Goal: Information Seeking & Learning: Compare options

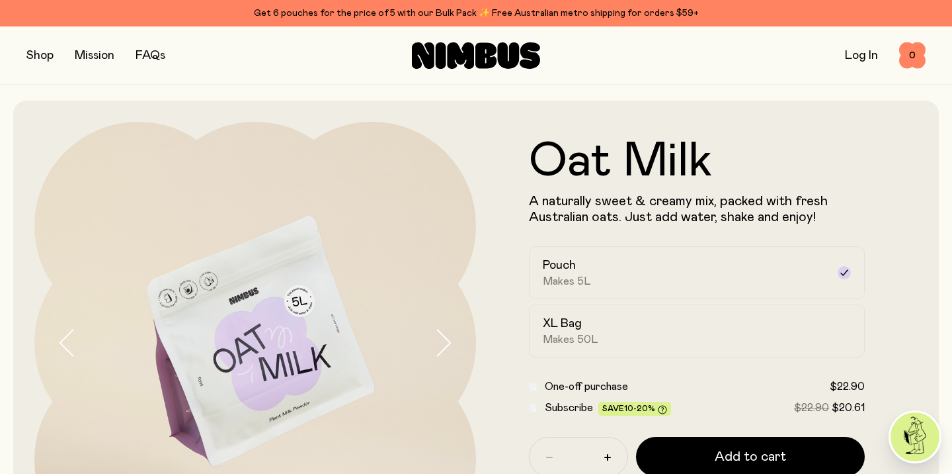
click at [37, 56] on button "button" at bounding box center [39, 55] width 27 height 19
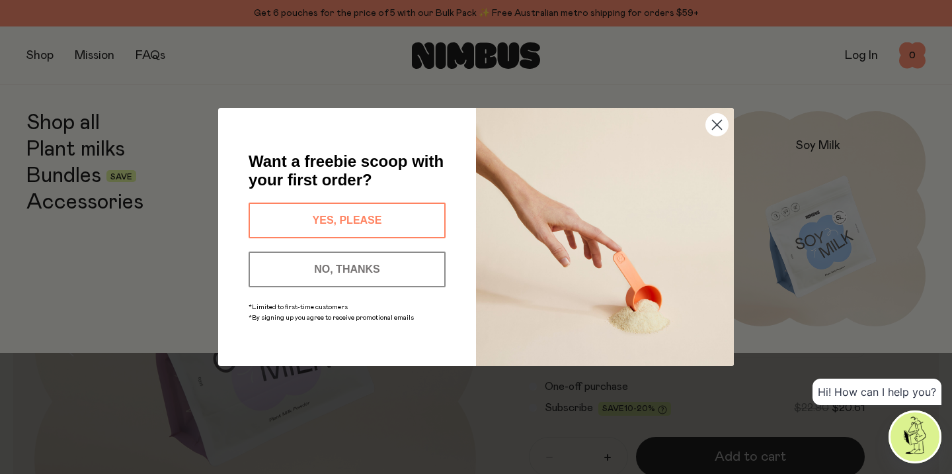
click at [715, 120] on circle "Close dialog" at bounding box center [717, 125] width 22 height 22
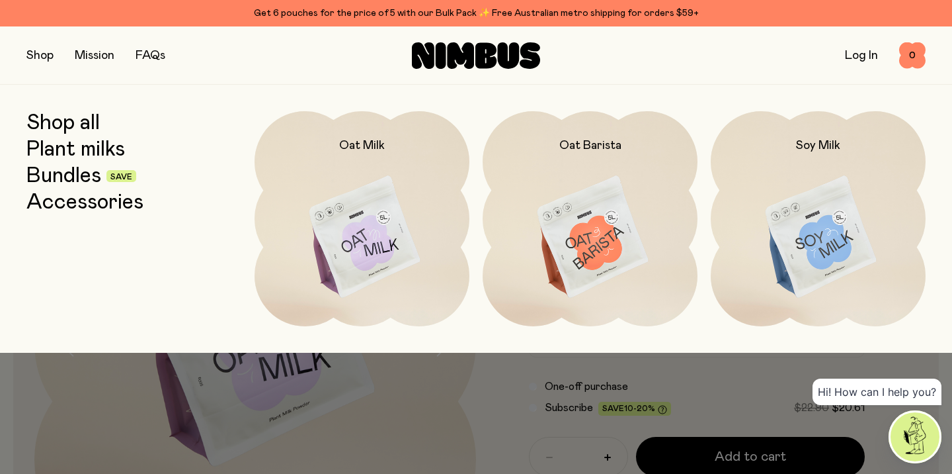
click at [79, 149] on link "Plant milks" at bounding box center [75, 150] width 99 height 24
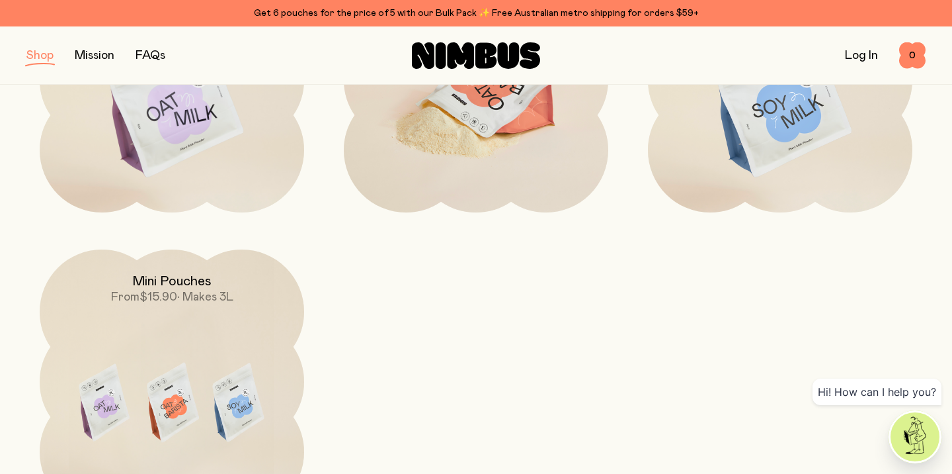
scroll to position [306, 0]
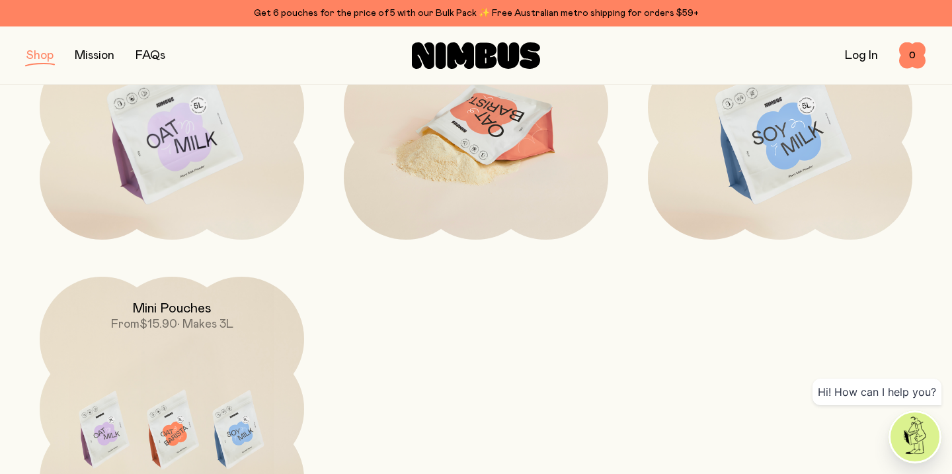
click at [487, 130] on img at bounding box center [476, 130] width 265 height 311
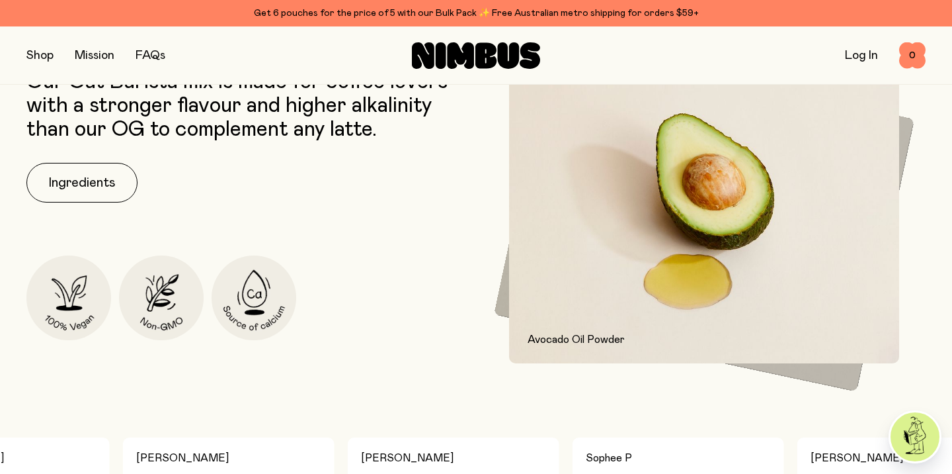
scroll to position [545, 0]
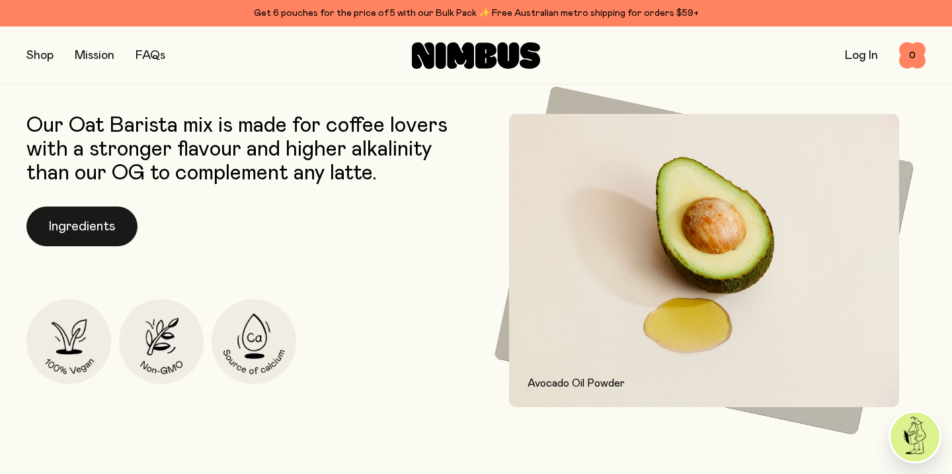
click at [96, 222] on button "Ingredients" at bounding box center [81, 226] width 111 height 40
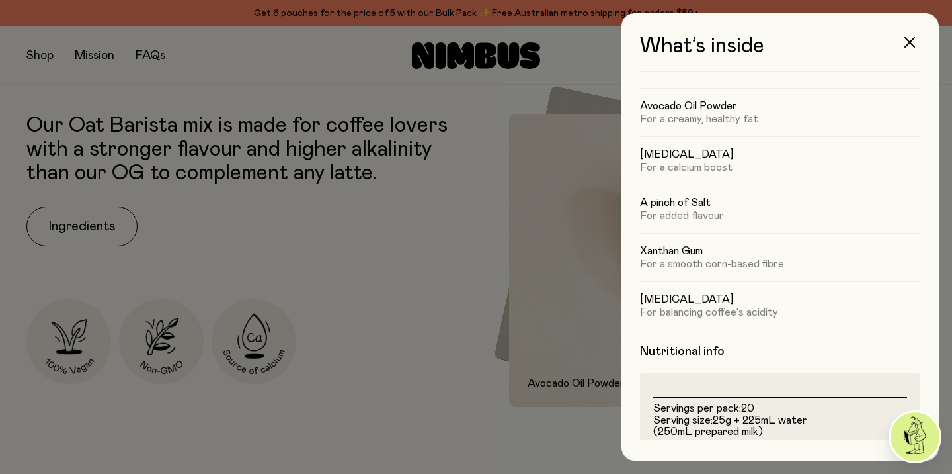
scroll to position [106, 0]
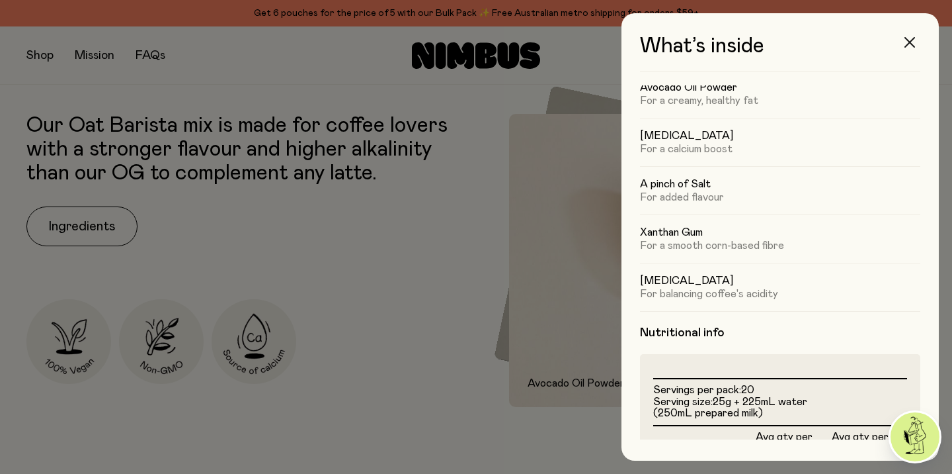
click at [909, 42] on icon "button" at bounding box center [910, 42] width 11 height 11
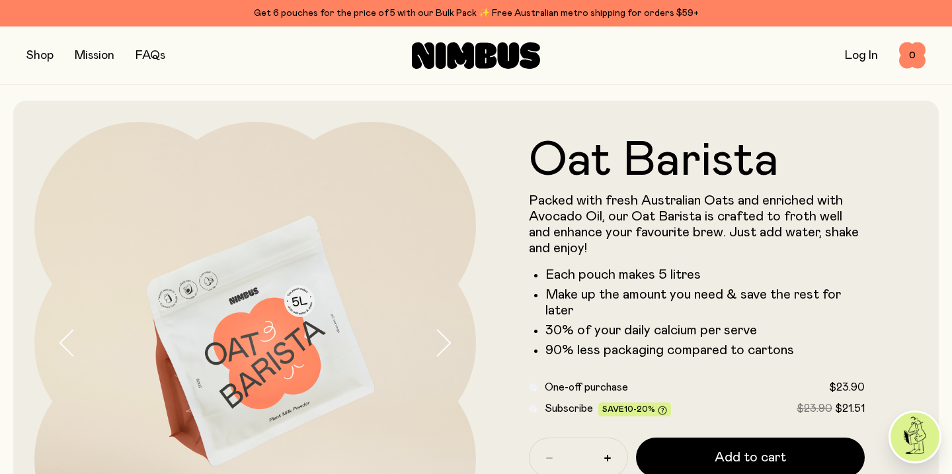
scroll to position [545, 0]
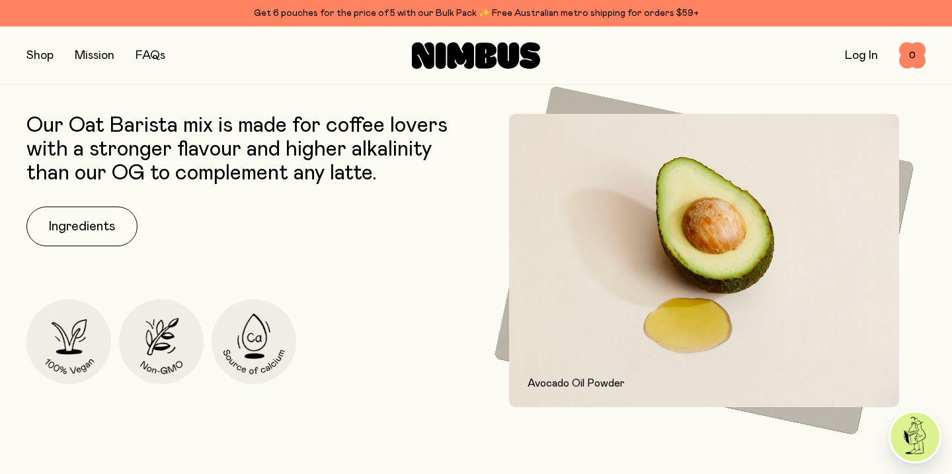
click at [38, 53] on button "button" at bounding box center [39, 55] width 27 height 19
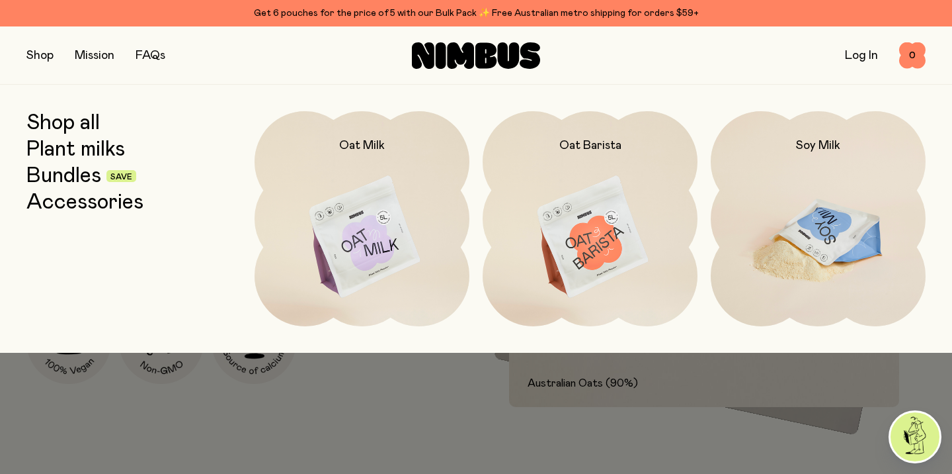
click at [855, 236] on img at bounding box center [818, 237] width 215 height 253
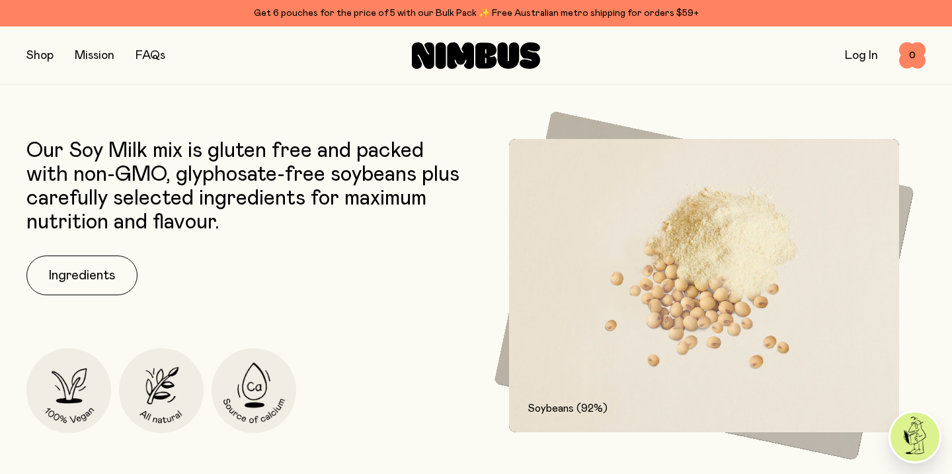
scroll to position [593, 0]
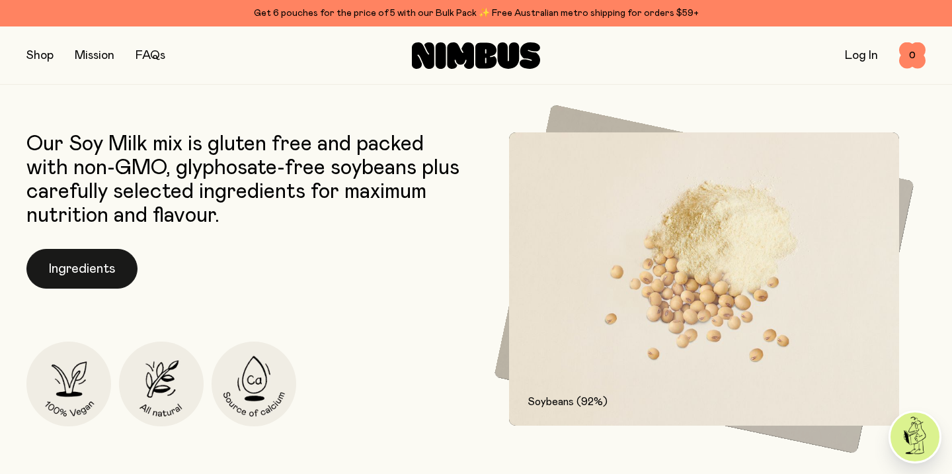
click at [100, 265] on button "Ingredients" at bounding box center [81, 269] width 111 height 40
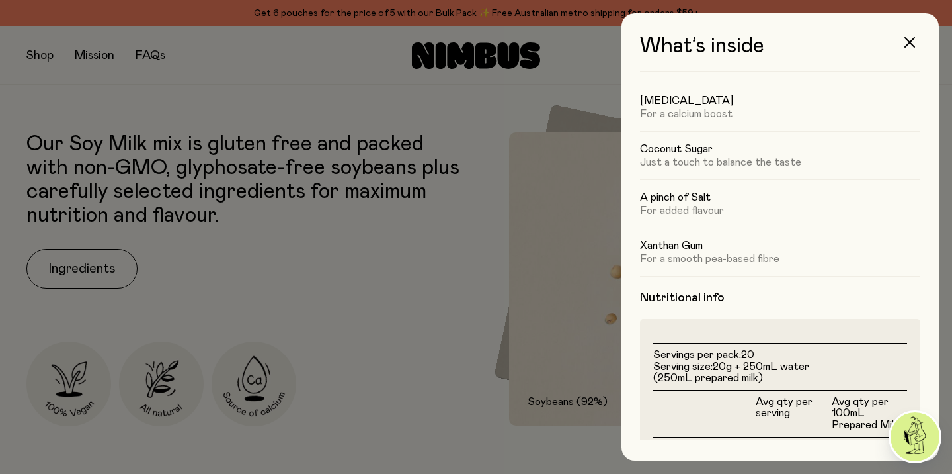
scroll to position [94, 0]
click at [911, 41] on icon "button" at bounding box center [910, 42] width 11 height 11
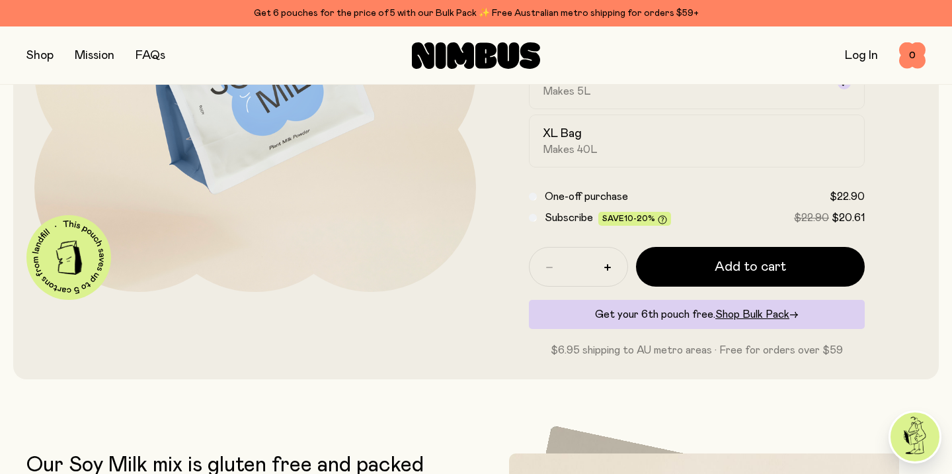
scroll to position [169, 0]
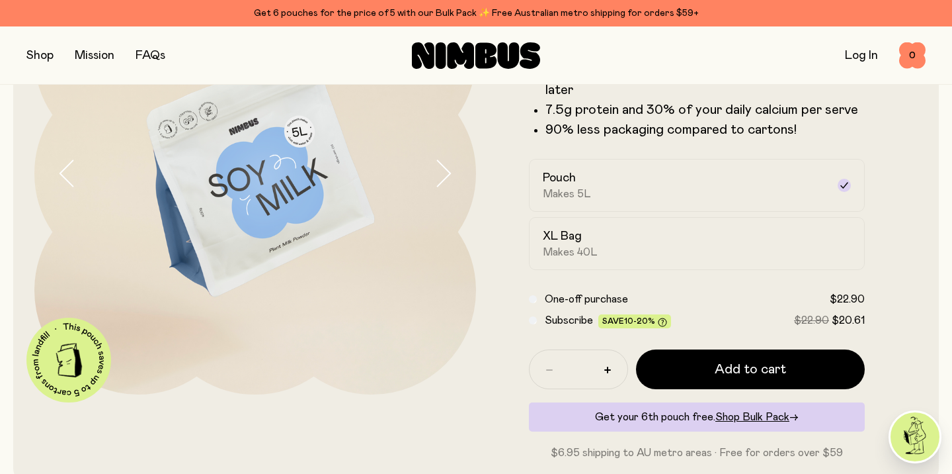
click at [38, 42] on div "Shop Mission FAQs Log In 0 0" at bounding box center [476, 55] width 900 height 58
click at [38, 58] on button "button" at bounding box center [39, 55] width 27 height 19
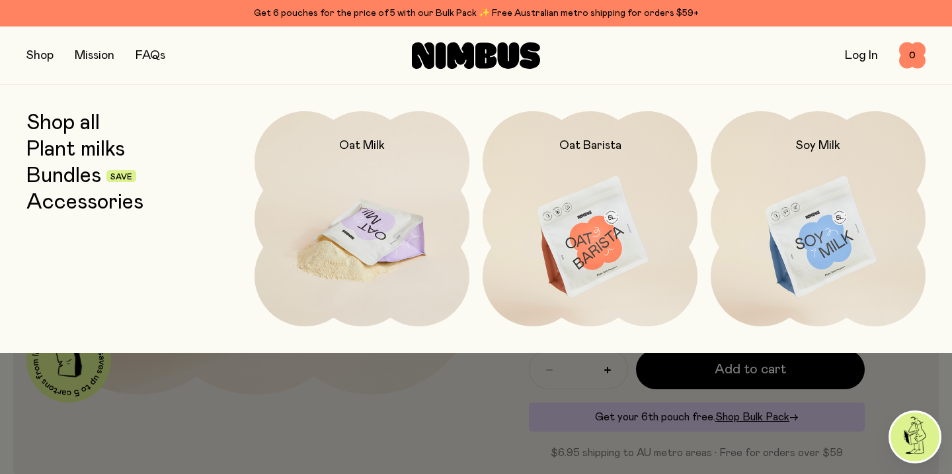
click at [393, 163] on img at bounding box center [362, 237] width 215 height 253
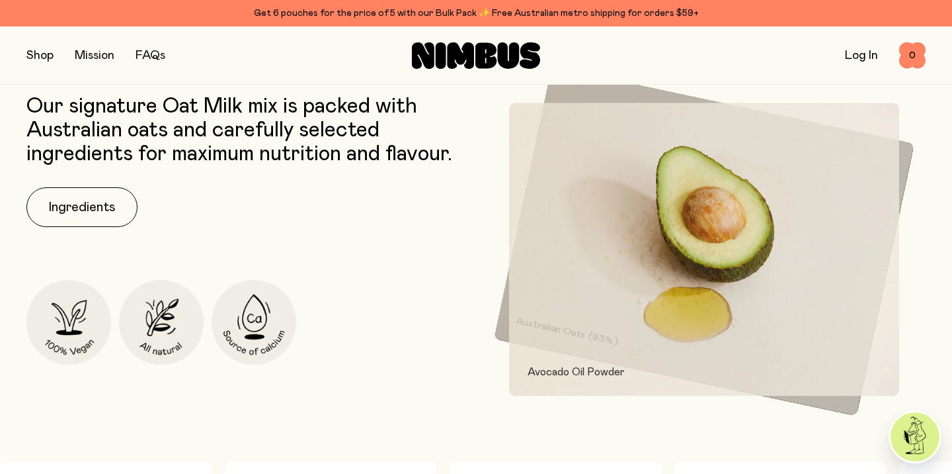
scroll to position [556, 0]
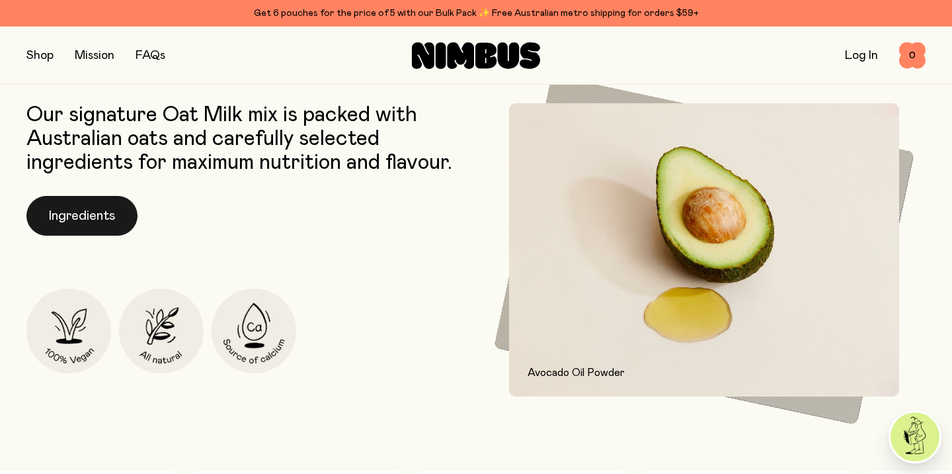
click at [87, 221] on button "Ingredients" at bounding box center [81, 216] width 111 height 40
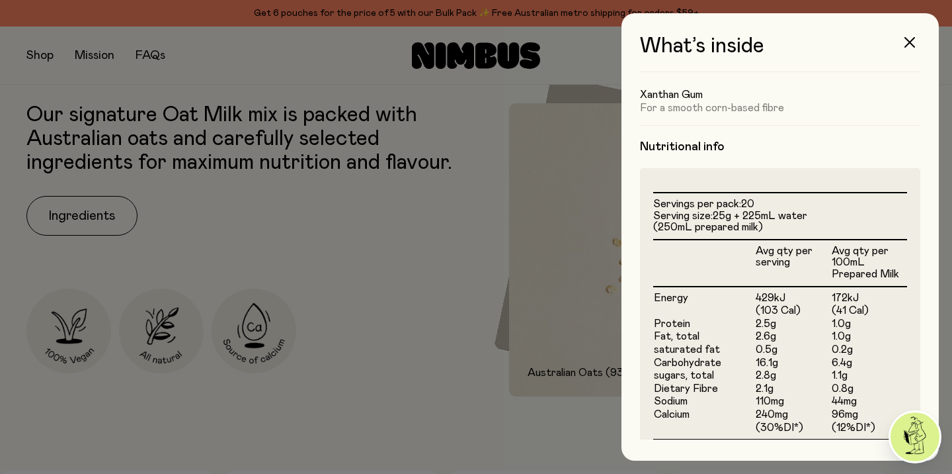
scroll to position [394, 0]
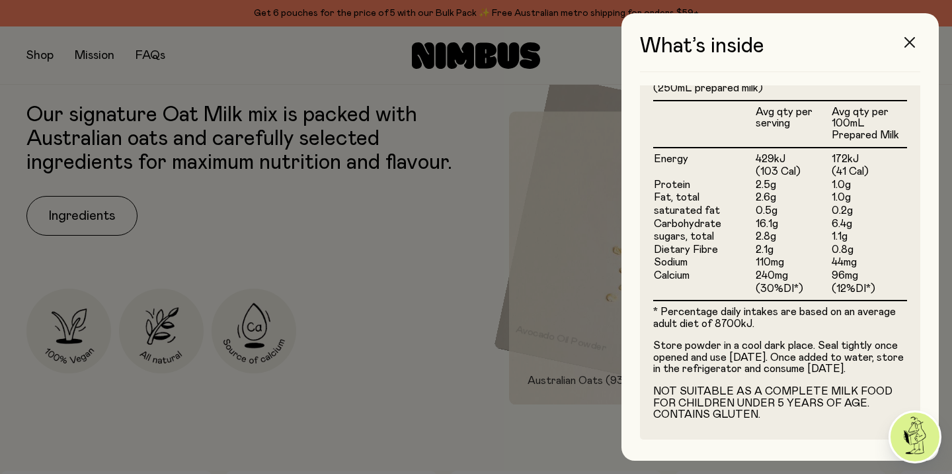
click at [915, 48] on button "button" at bounding box center [910, 42] width 32 height 32
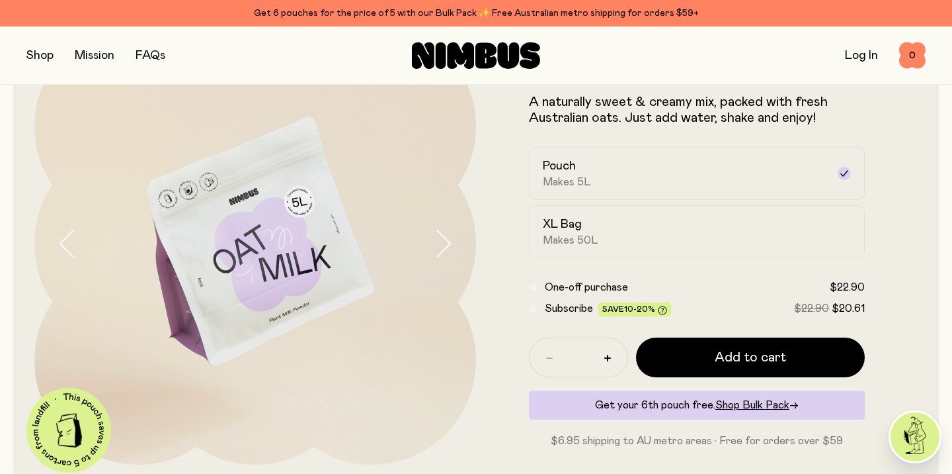
scroll to position [0, 0]
